Goal: Task Accomplishment & Management: Complete application form

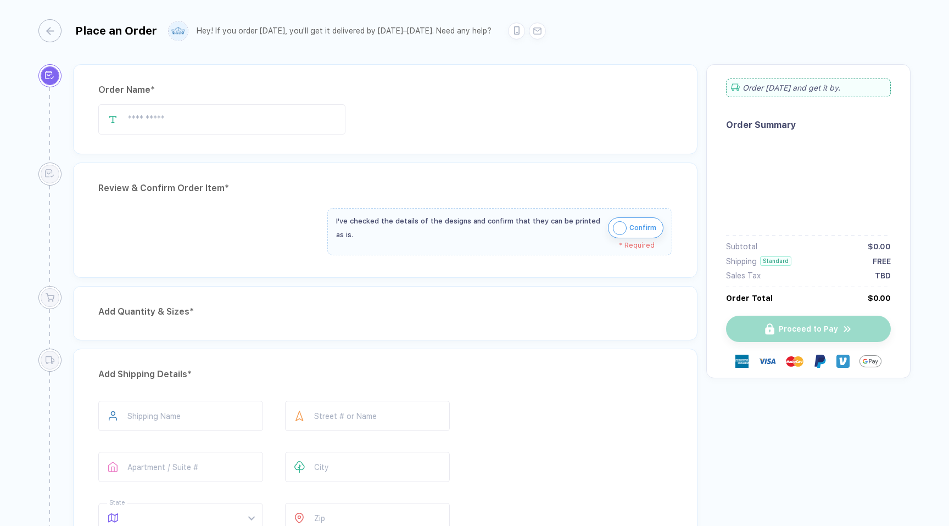
type input "*******"
type input "**********"
type input "********"
type input "*****"
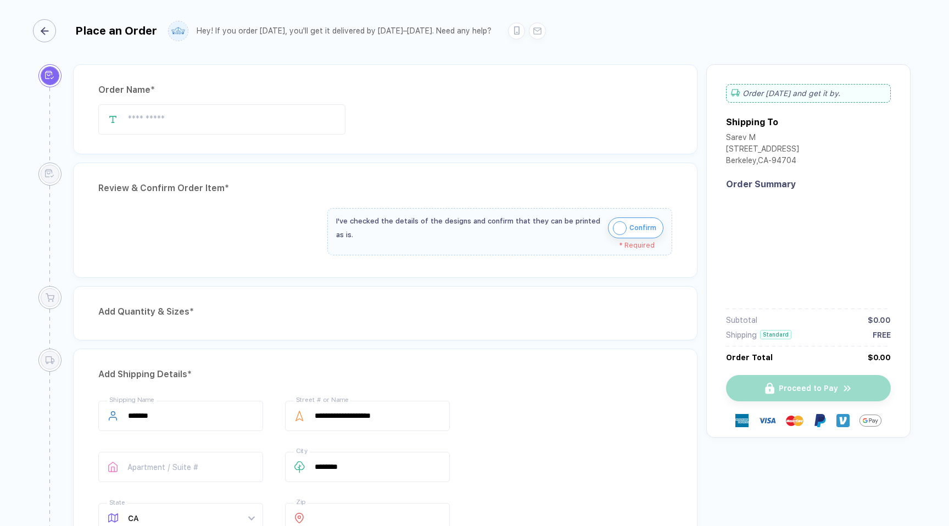
click at [44, 37] on div "button" at bounding box center [44, 30] width 23 height 23
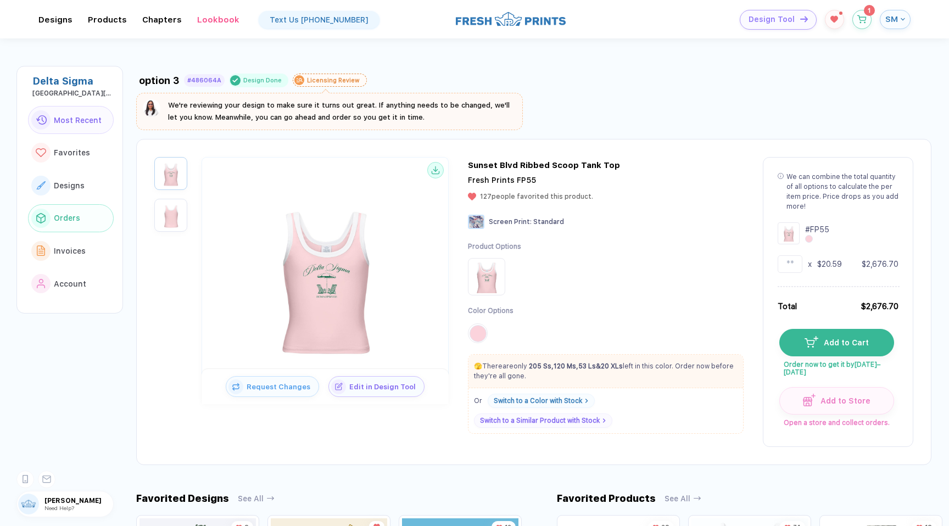
click at [69, 217] on span "Orders" at bounding box center [67, 218] width 26 height 9
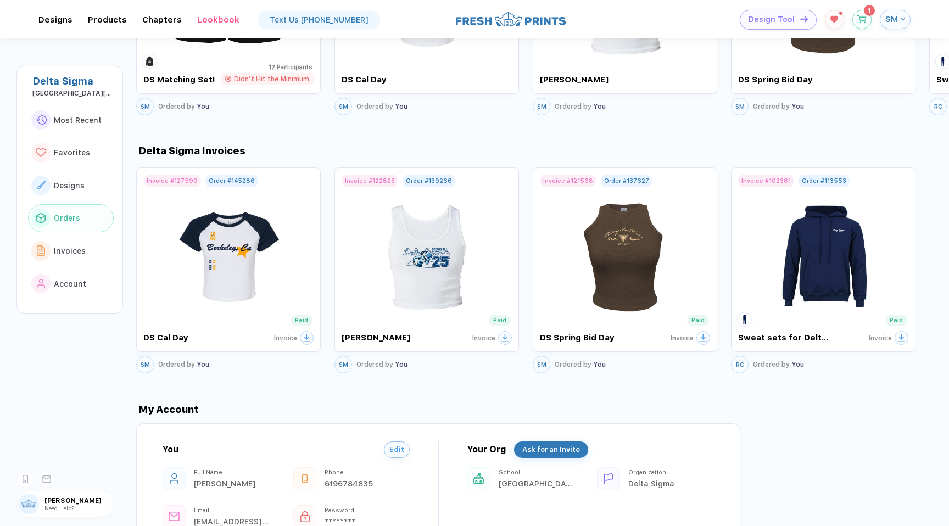
scroll to position [1029, 0]
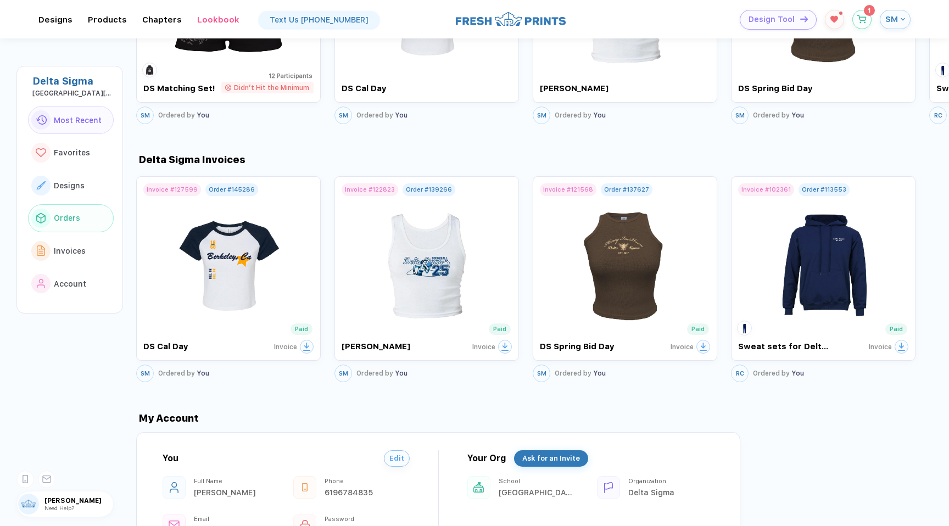
click at [62, 121] on span "Most Recent" at bounding box center [78, 120] width 48 height 9
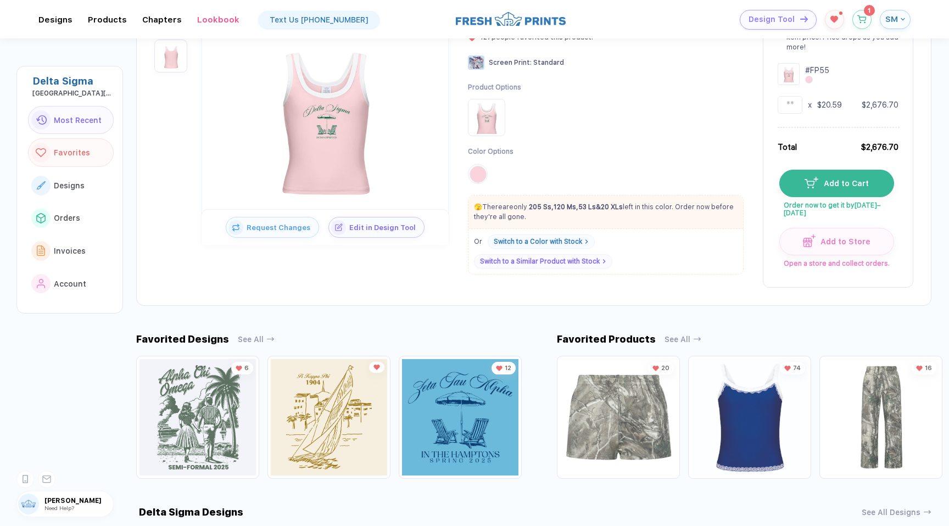
scroll to position [0, 0]
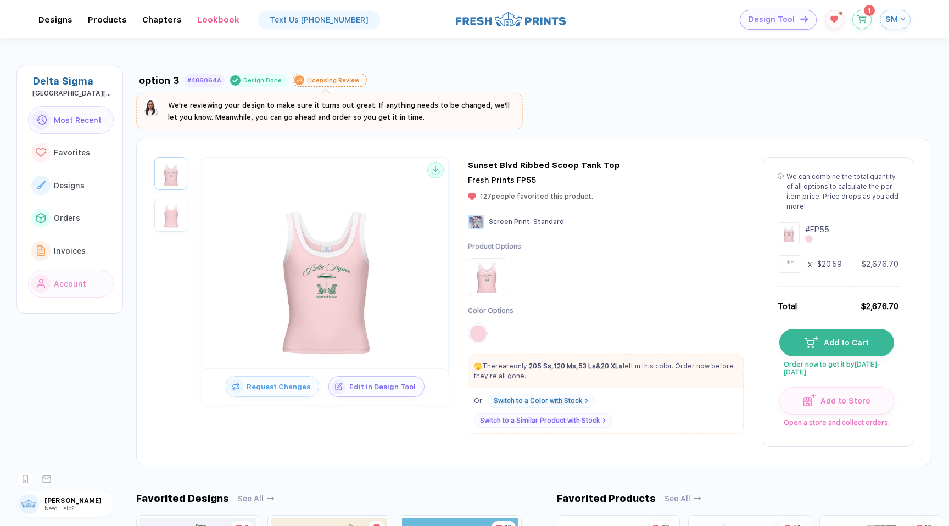
click at [70, 280] on span "Account" at bounding box center [70, 284] width 32 height 9
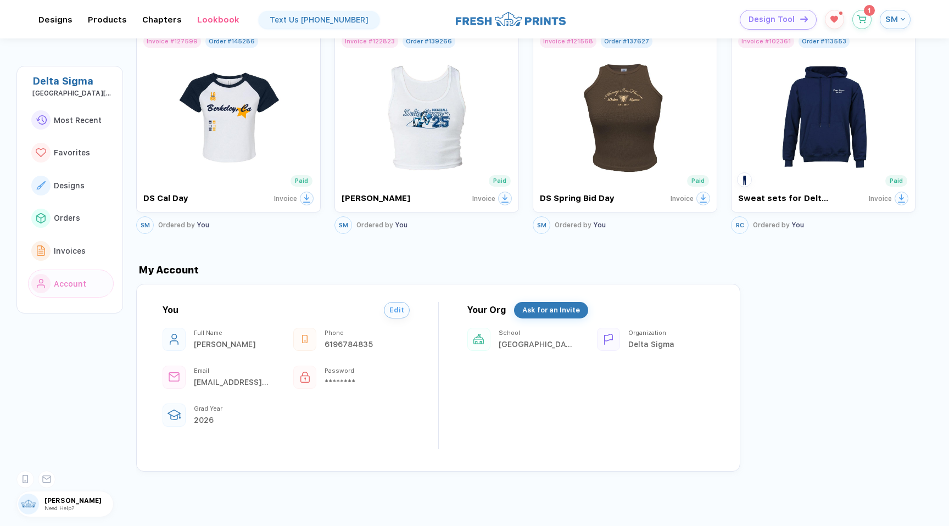
scroll to position [1177, 0]
click at [63, 249] on span "Invoices" at bounding box center [70, 251] width 32 height 9
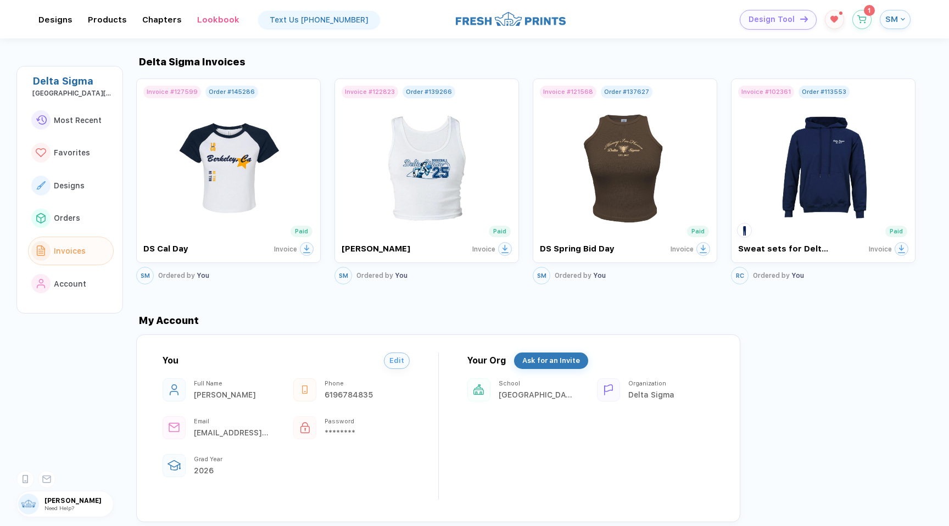
scroll to position [1116, 0]
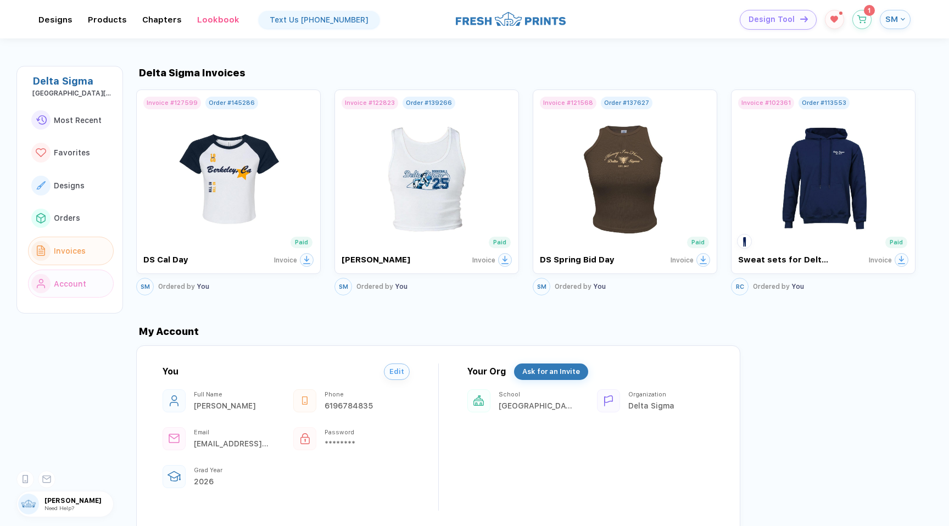
click at [78, 281] on span "Account" at bounding box center [70, 284] width 32 height 9
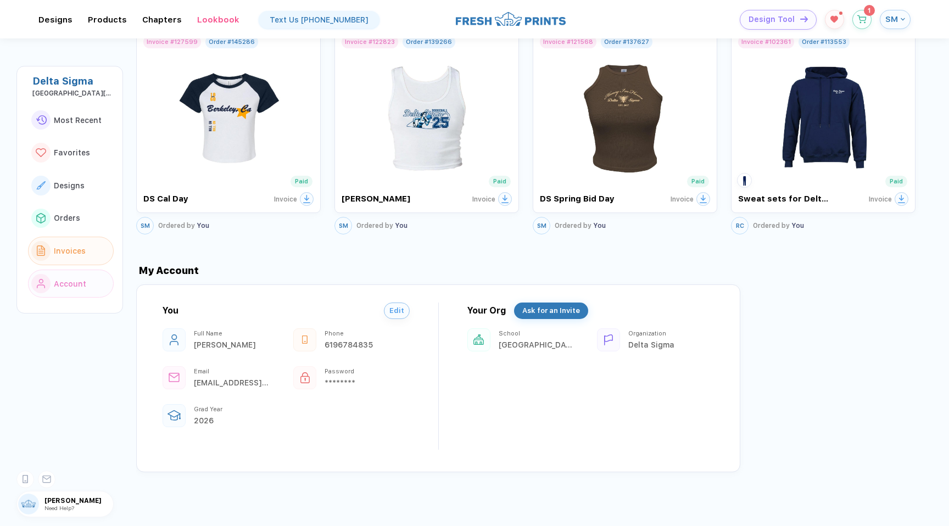
scroll to position [1177, 0]
click at [68, 240] on button "Invoices" at bounding box center [71, 251] width 86 height 29
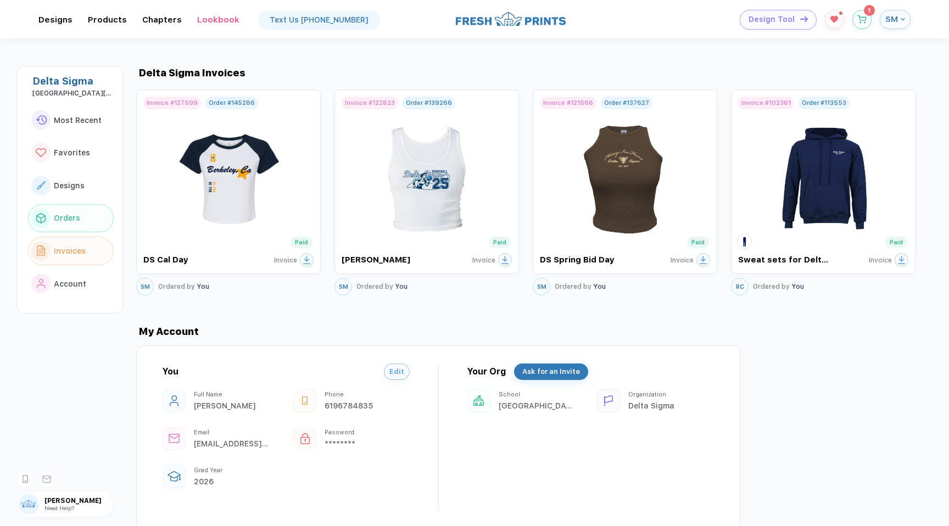
click at [68, 215] on span "Orders" at bounding box center [67, 218] width 26 height 9
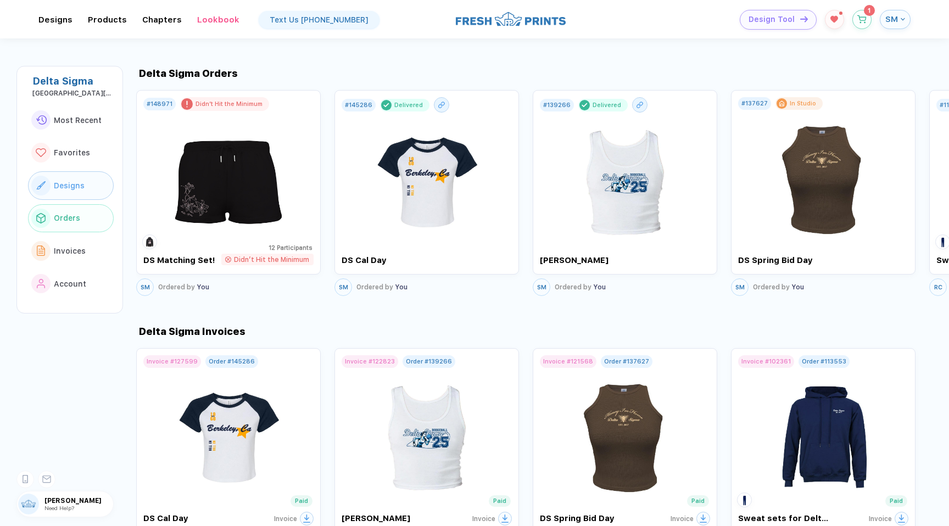
click at [74, 188] on span "Designs" at bounding box center [69, 185] width 31 height 9
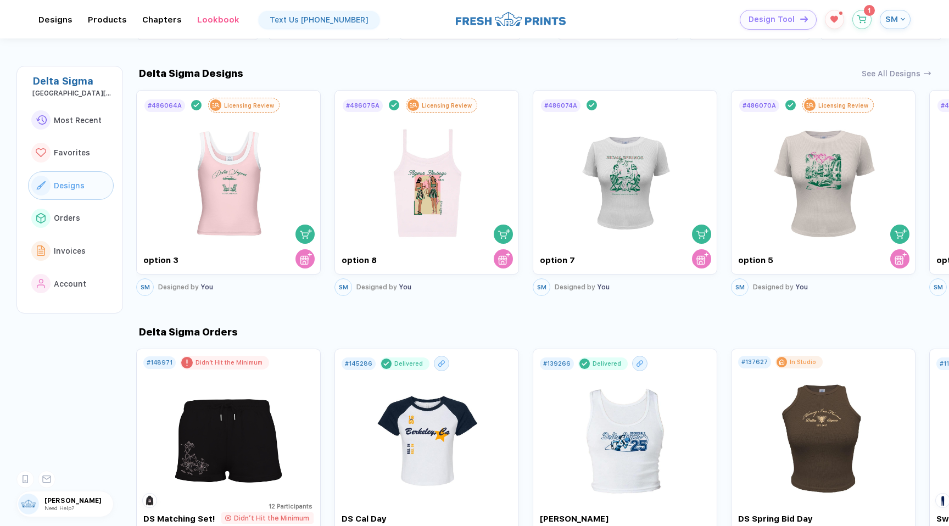
scroll to position [598, 0]
click at [167, 169] on img at bounding box center [229, 174] width 124 height 129
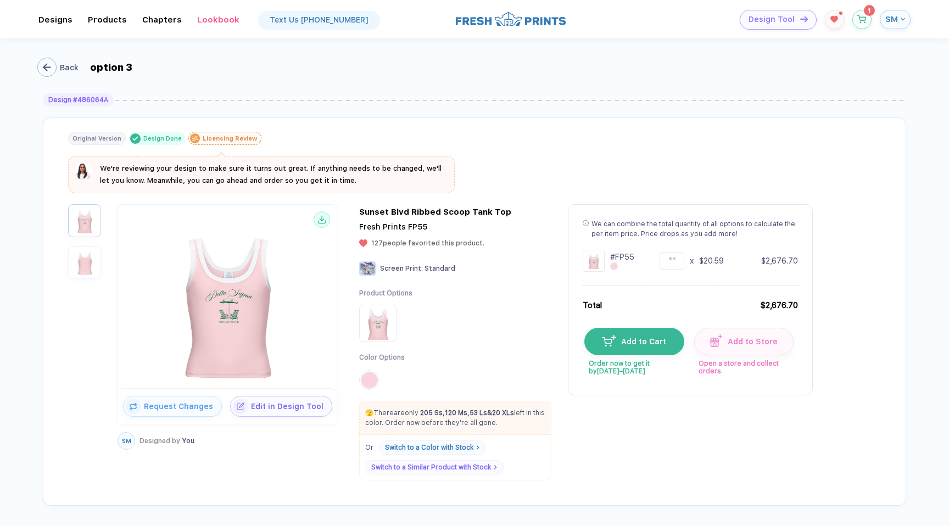
click at [53, 65] on div "button" at bounding box center [46, 67] width 19 height 19
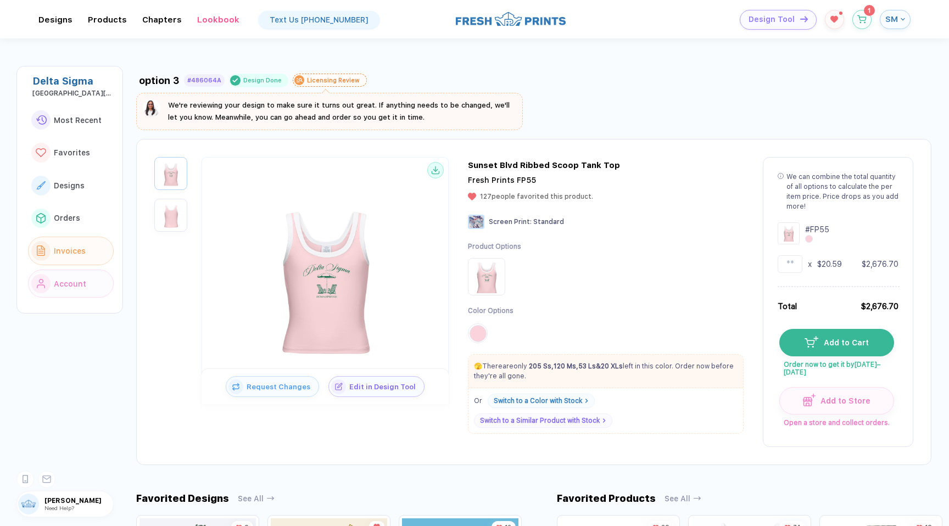
click at [70, 254] on button "Invoices" at bounding box center [71, 251] width 86 height 29
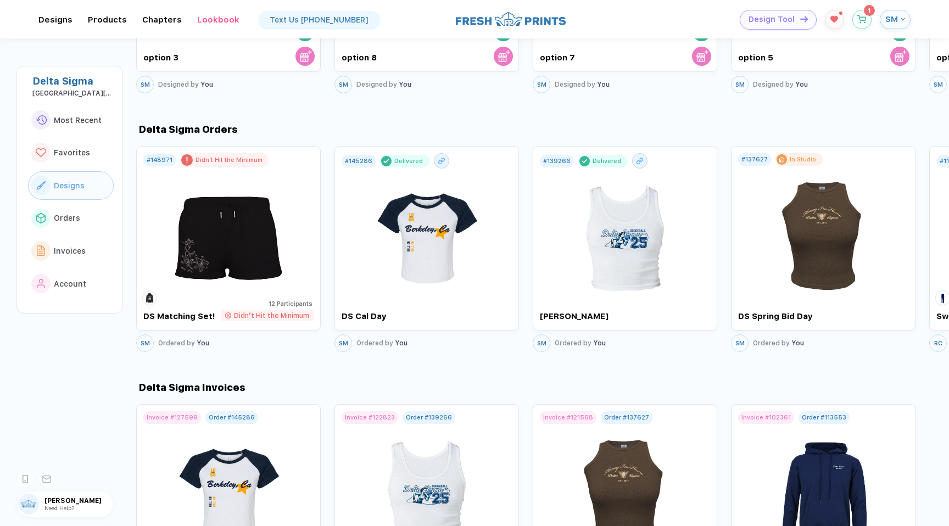
scroll to position [802, 0]
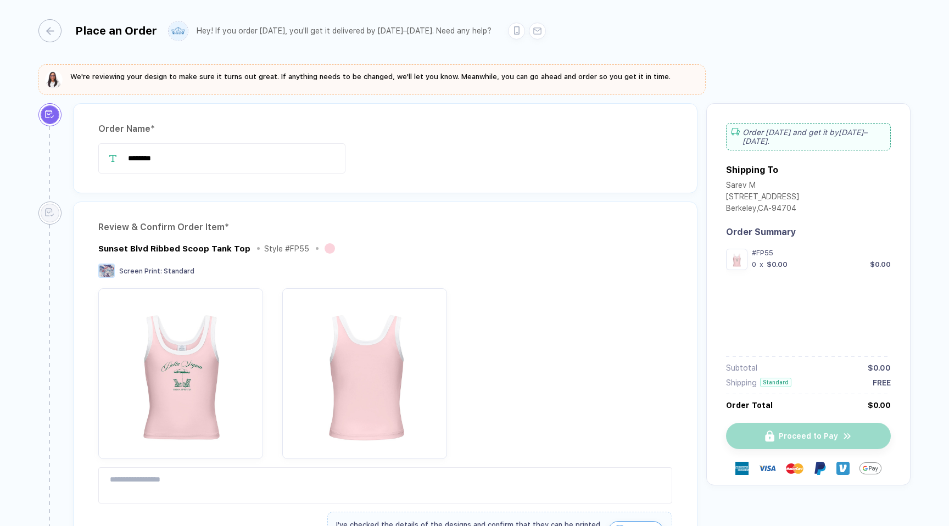
type input "********"
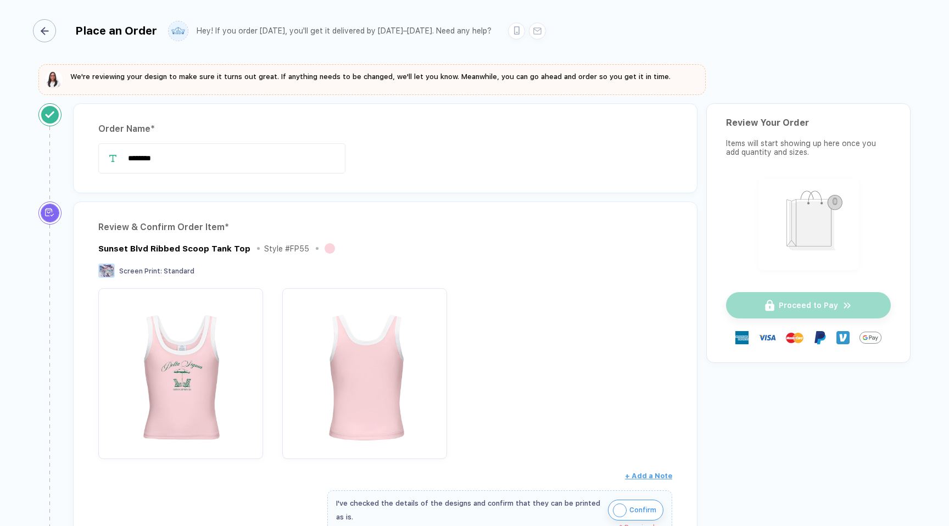
click at [43, 36] on div "button" at bounding box center [44, 30] width 23 height 23
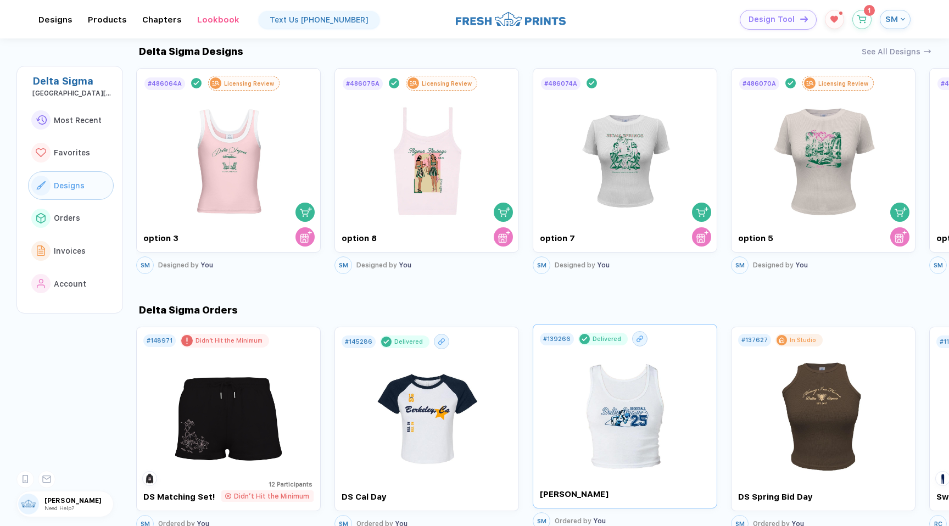
scroll to position [607, 0]
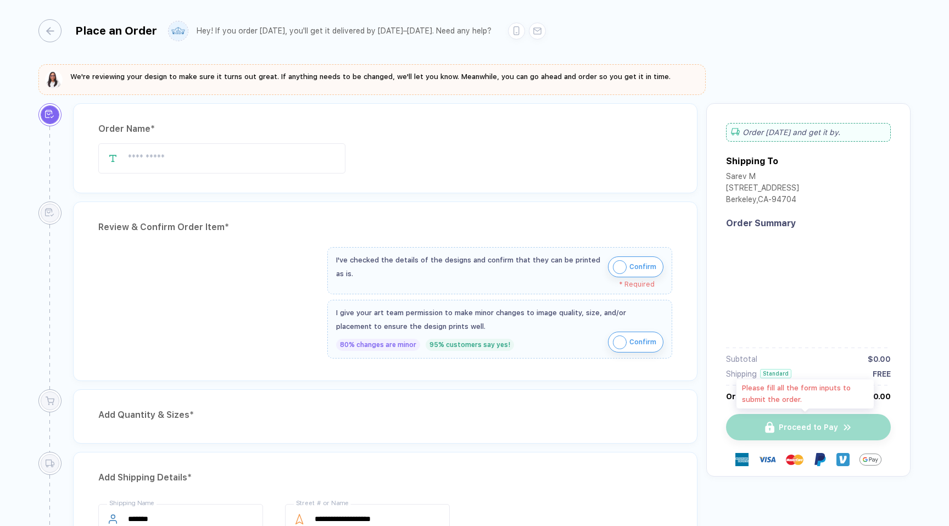
type input "********"
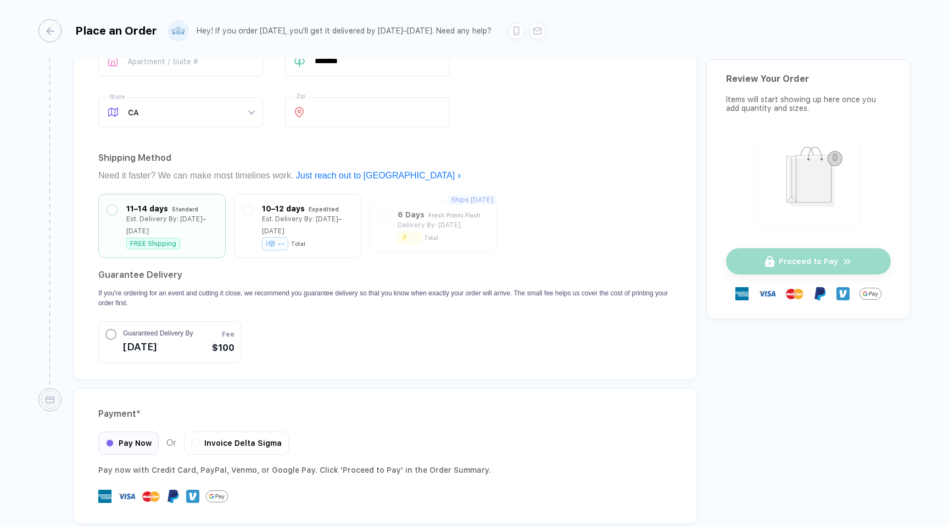
scroll to position [934, 0]
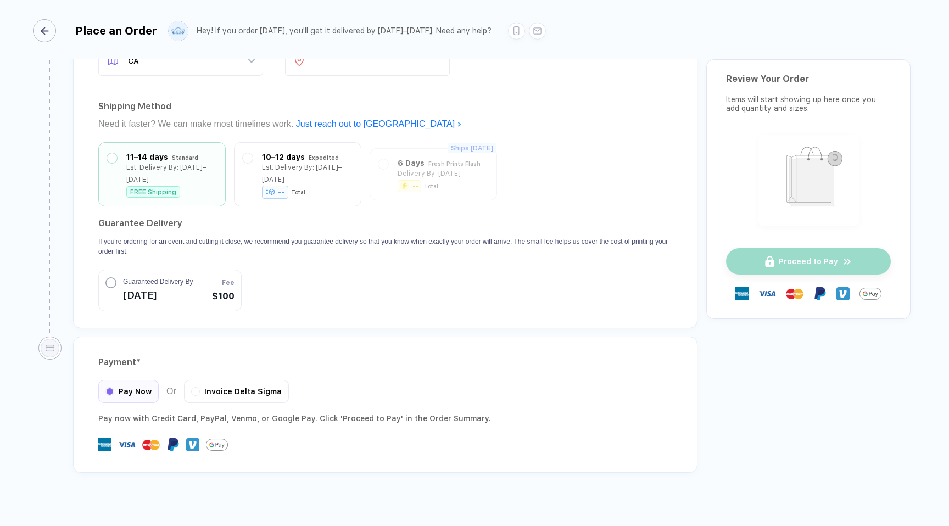
click at [57, 28] on button "button" at bounding box center [46, 30] width 23 height 23
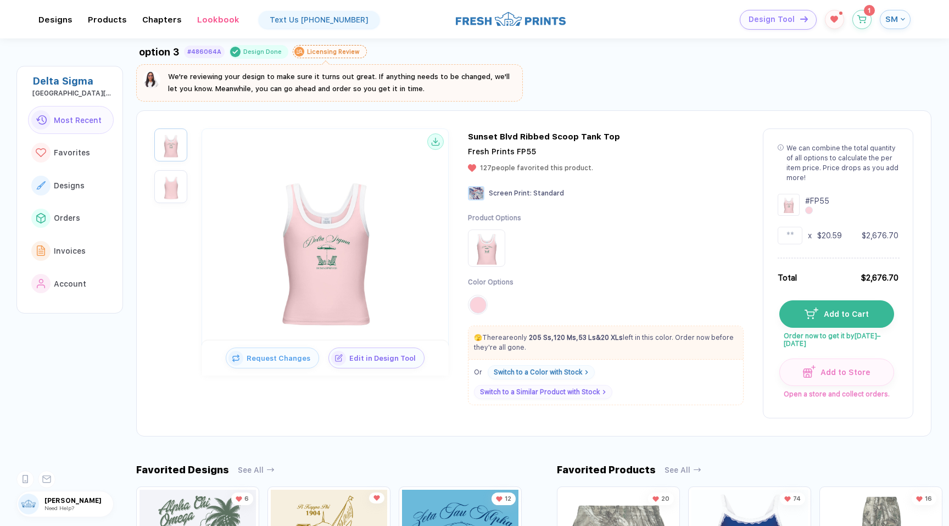
scroll to position [14, 0]
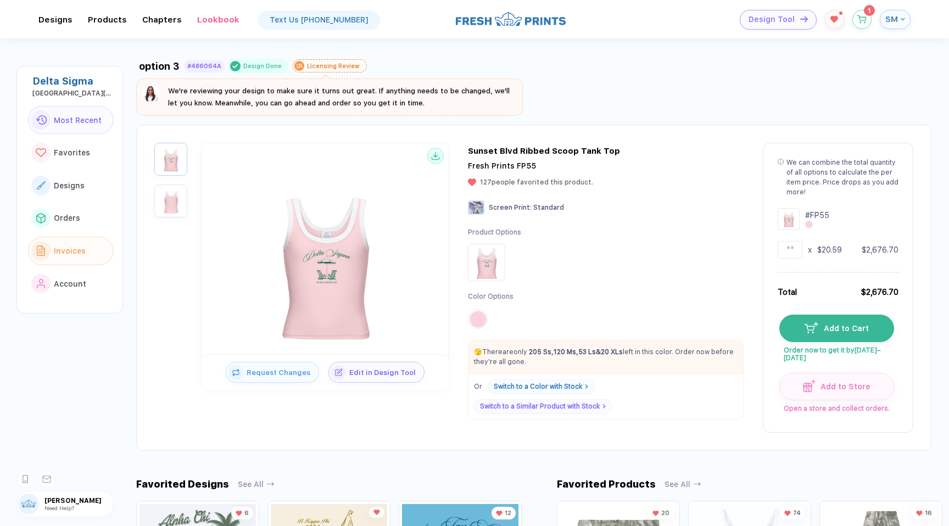
click at [85, 250] on button "Invoices" at bounding box center [71, 251] width 86 height 29
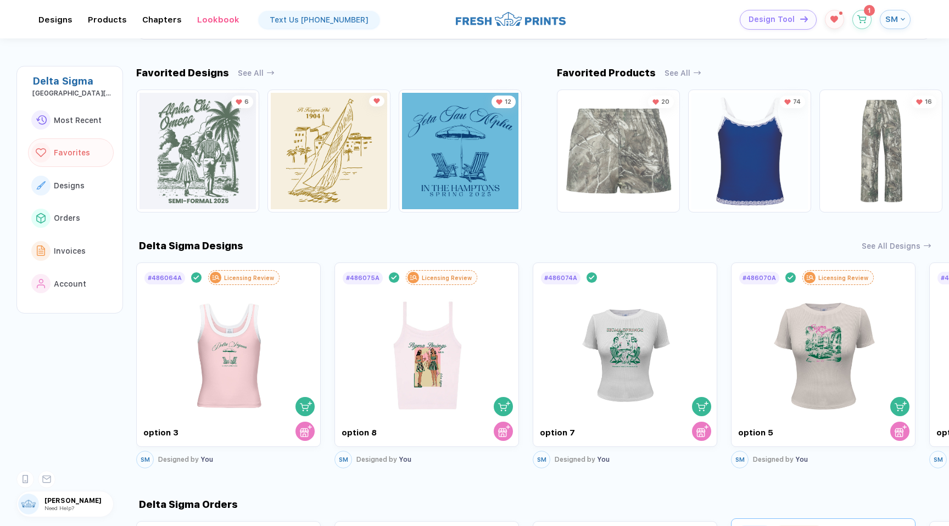
scroll to position [427, 0]
click at [44, 215] on img "button" at bounding box center [40, 218] width 9 height 10
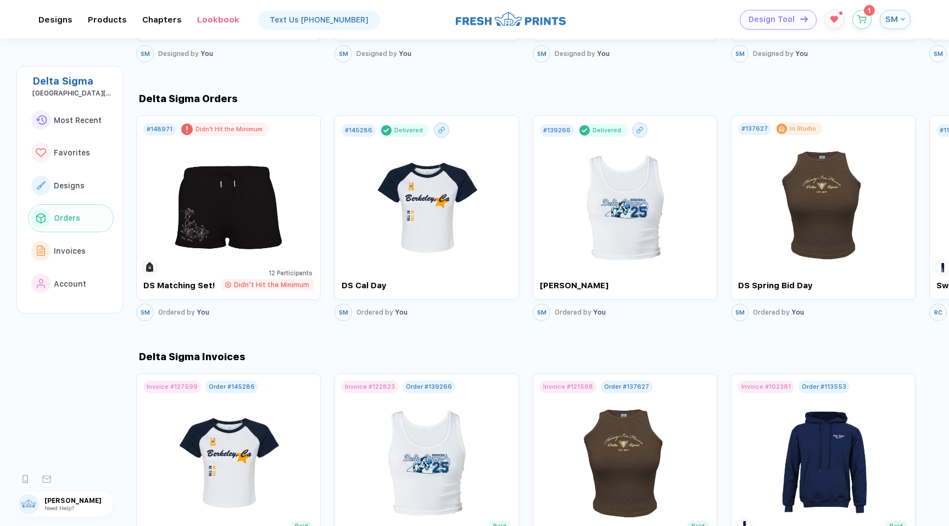
scroll to position [857, 0]
